Goal: Transaction & Acquisition: Obtain resource

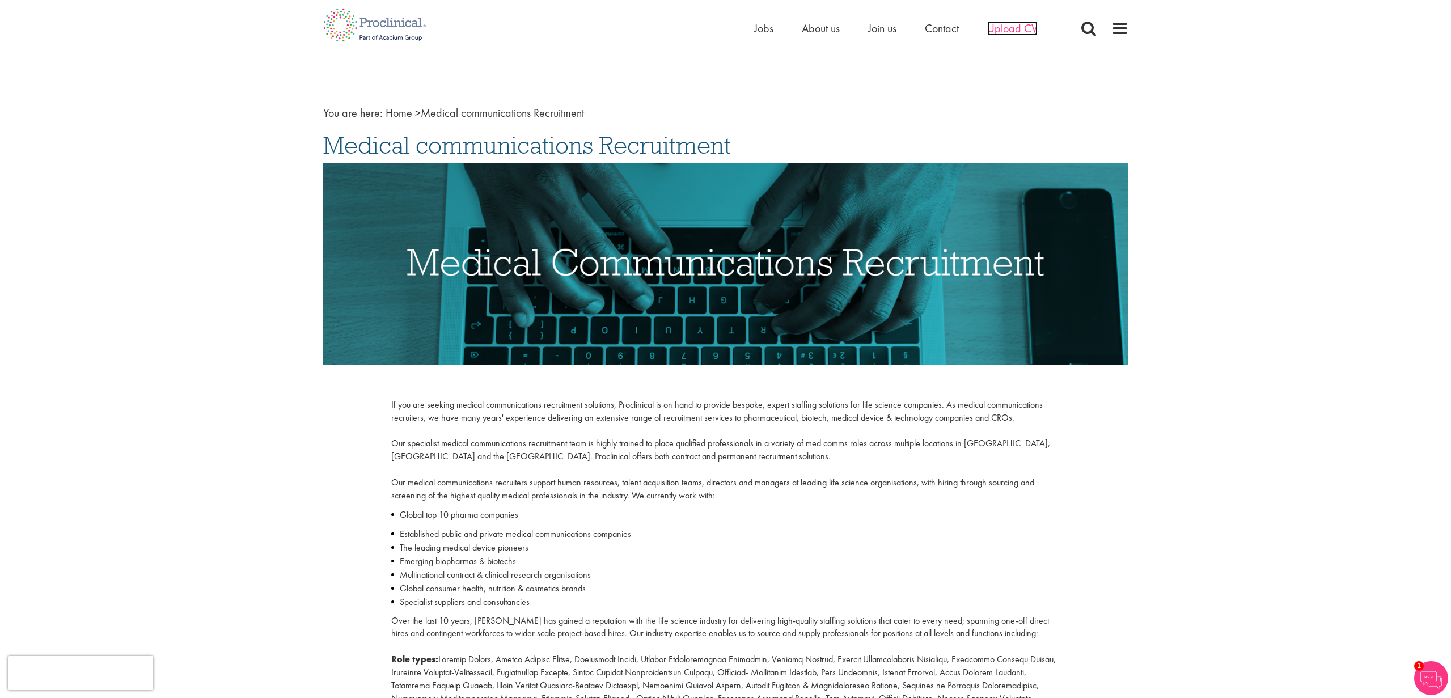
click at [999, 29] on span "Upload CV" at bounding box center [1012, 28] width 50 height 15
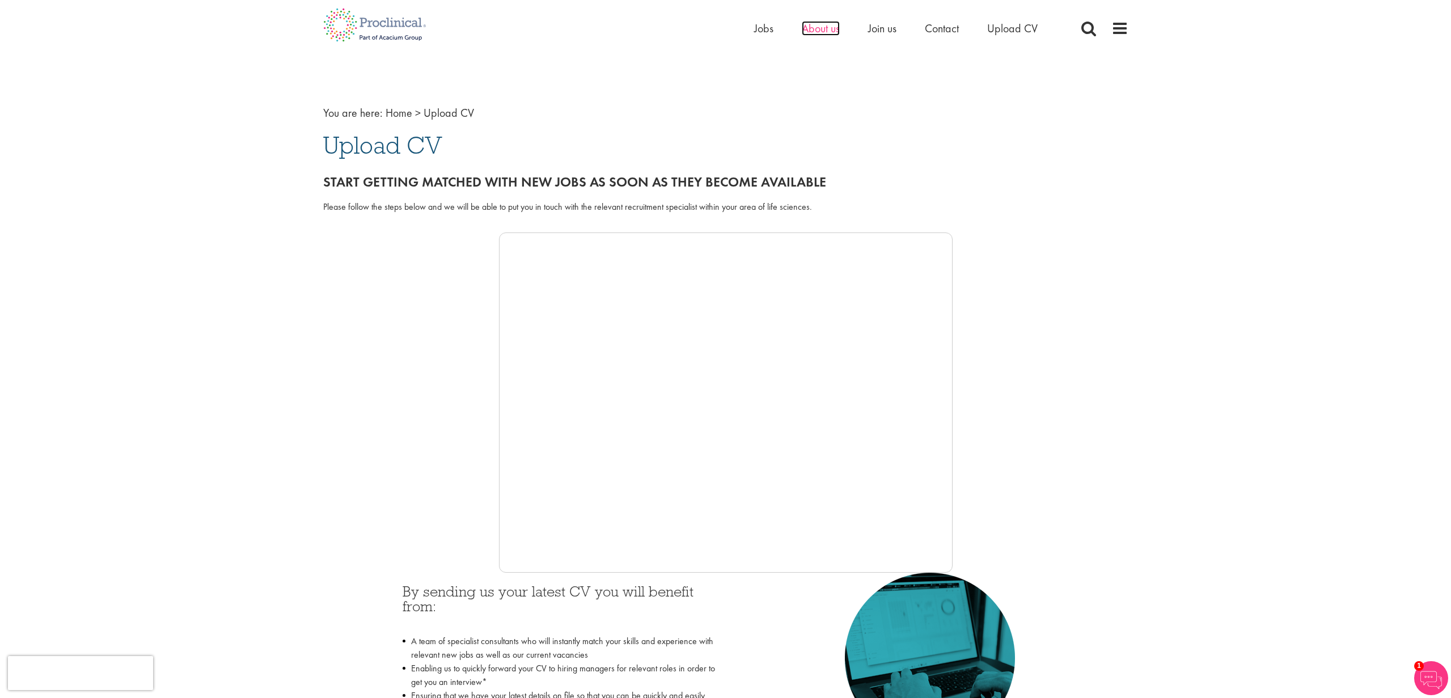
click at [817, 28] on span "About us" at bounding box center [821, 28] width 38 height 15
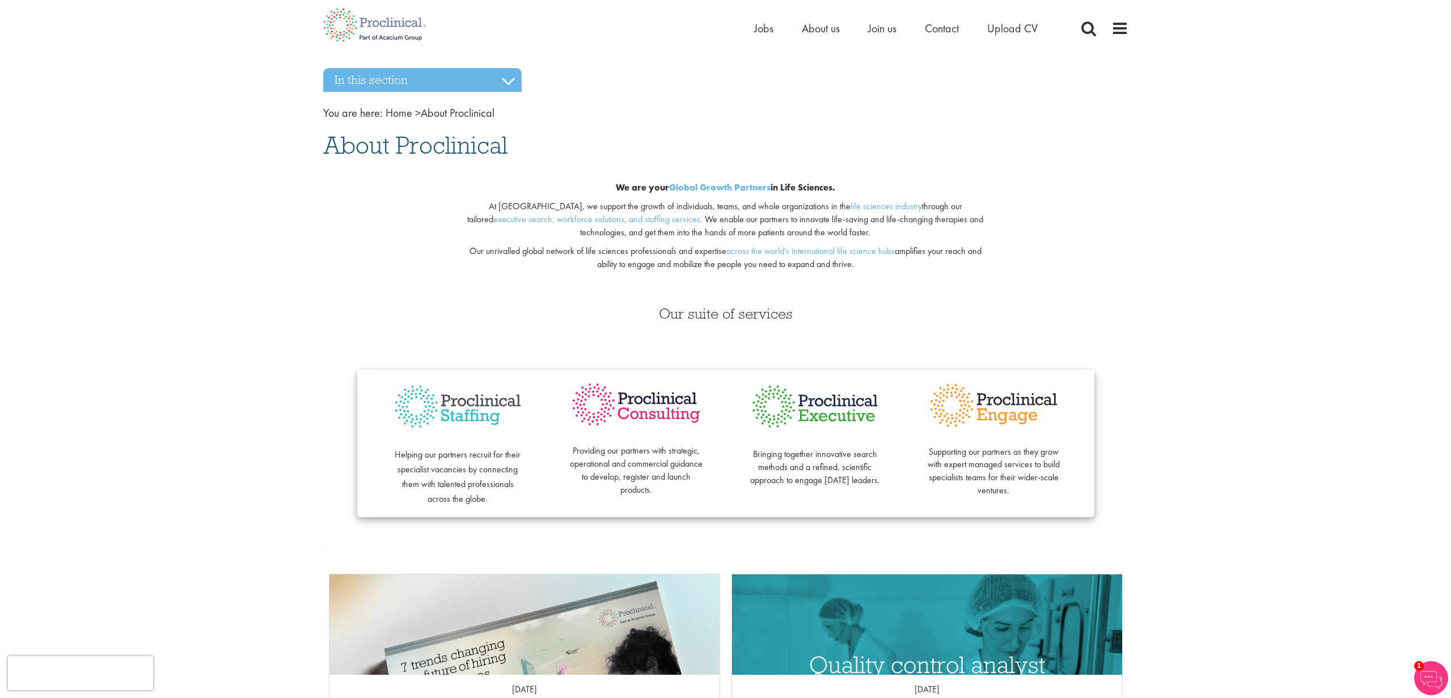
scroll to position [6, 0]
